Goal: Navigation & Orientation: Understand site structure

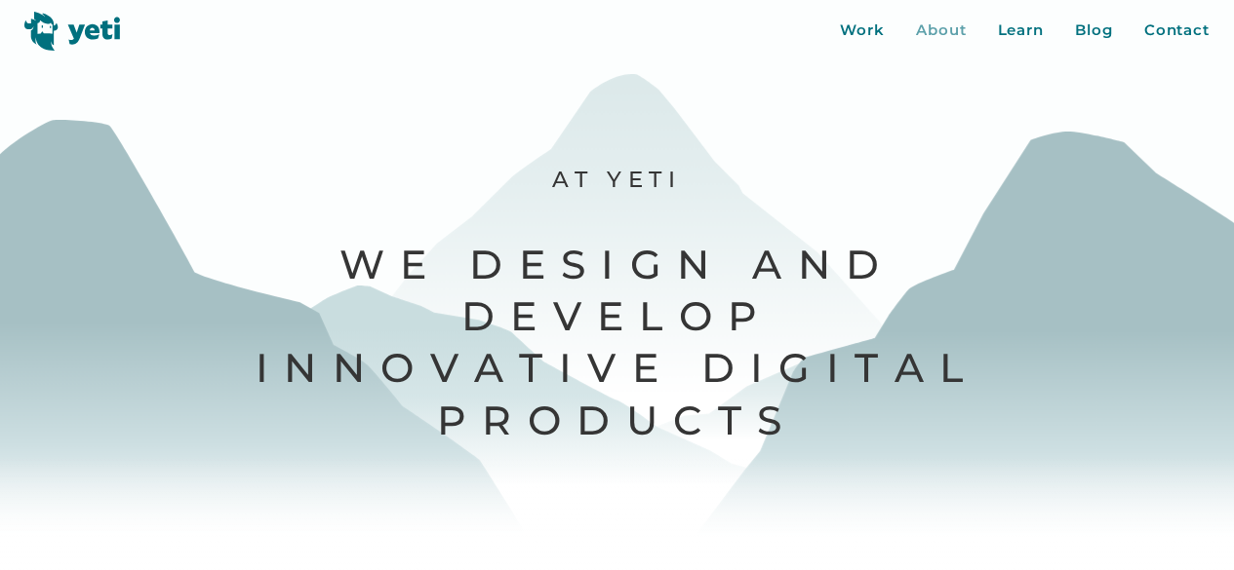
click at [943, 28] on div "About" at bounding box center [941, 31] width 51 height 22
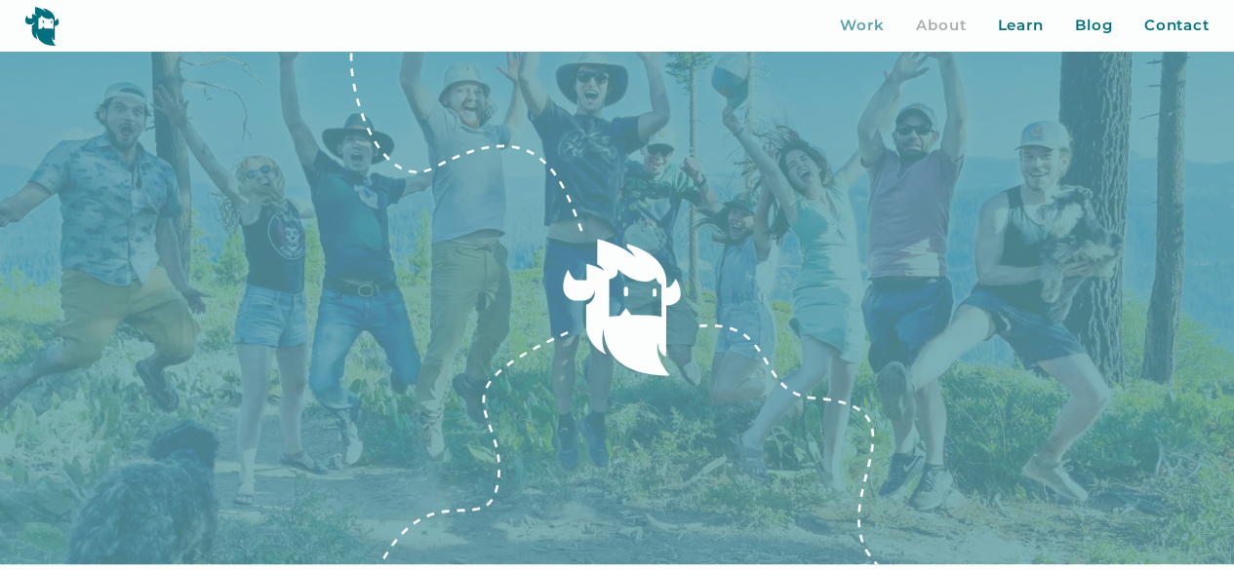
click at [866, 23] on div "Work" at bounding box center [862, 26] width 45 height 22
